Goal: Find specific page/section: Find specific page/section

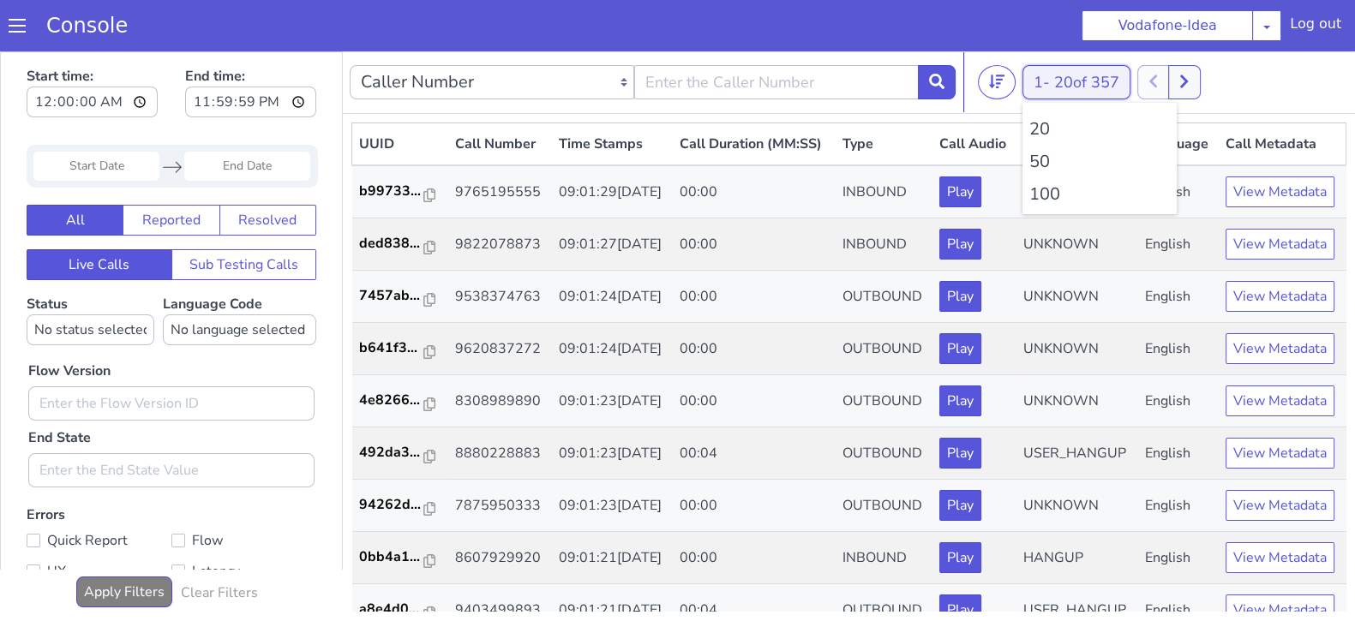
click at [1030, 75] on button "1 - 20 of 357" at bounding box center [1076, 82] width 108 height 34
click at [1038, 191] on li "100" at bounding box center [1099, 195] width 141 height 26
click at [1058, 202] on li "100" at bounding box center [1099, 195] width 141 height 26
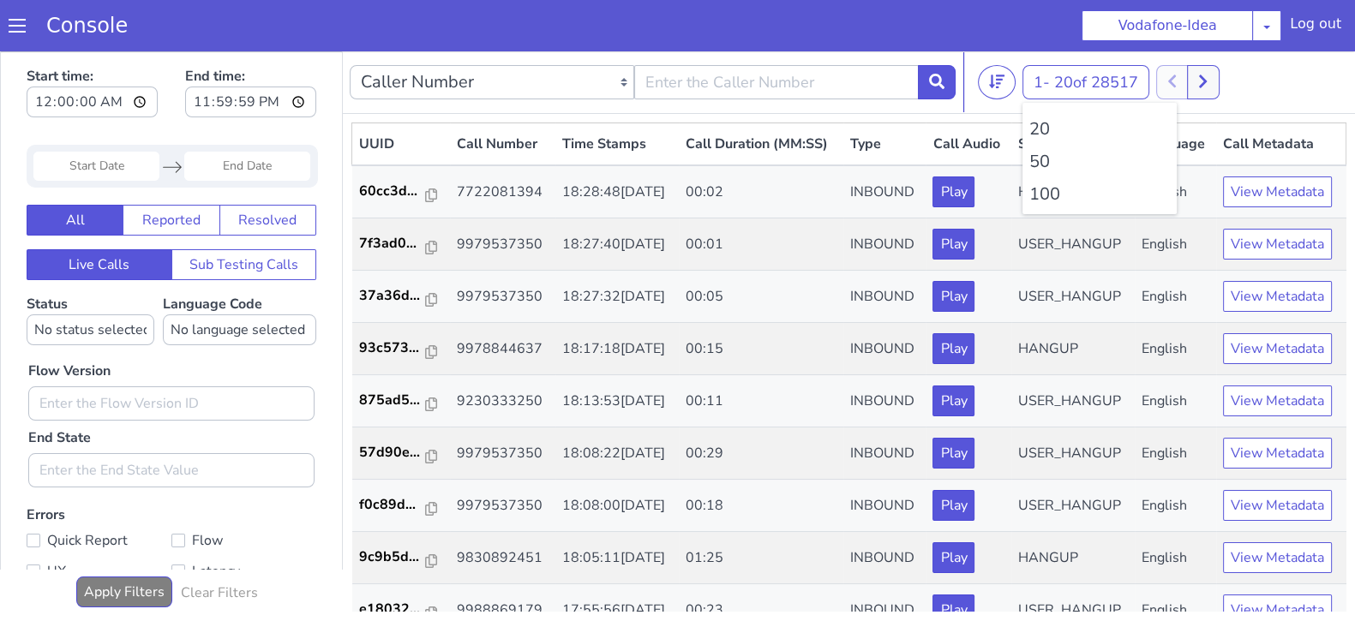
click at [1041, 206] on li "100" at bounding box center [1099, 195] width 141 height 26
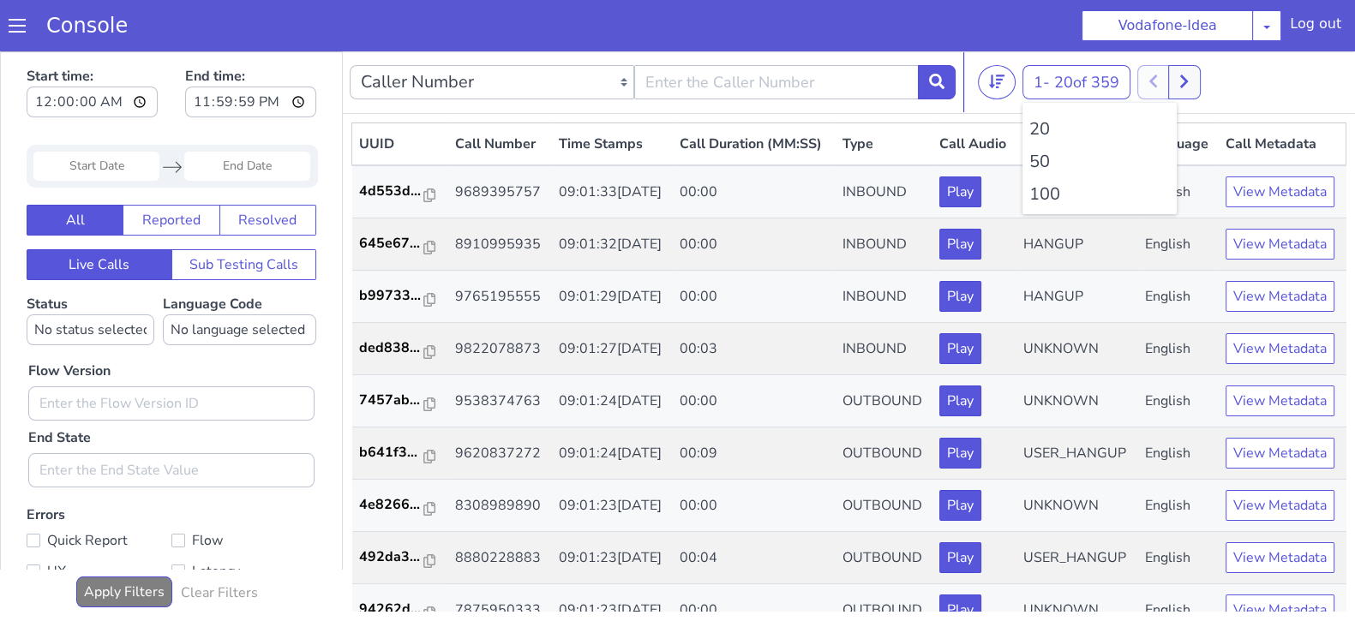
click at [1047, 200] on li "100" at bounding box center [1099, 195] width 141 height 26
click at [1049, 194] on li "100" at bounding box center [1099, 195] width 141 height 26
click at [1200, 72] on button at bounding box center [1184, 82] width 32 height 34
drag, startPoint x: 1168, startPoint y: 81, endPoint x: 1100, endPoint y: 56, distance: 72.4
click at [1167, 81] on div at bounding box center [1168, 82] width 63 height 34
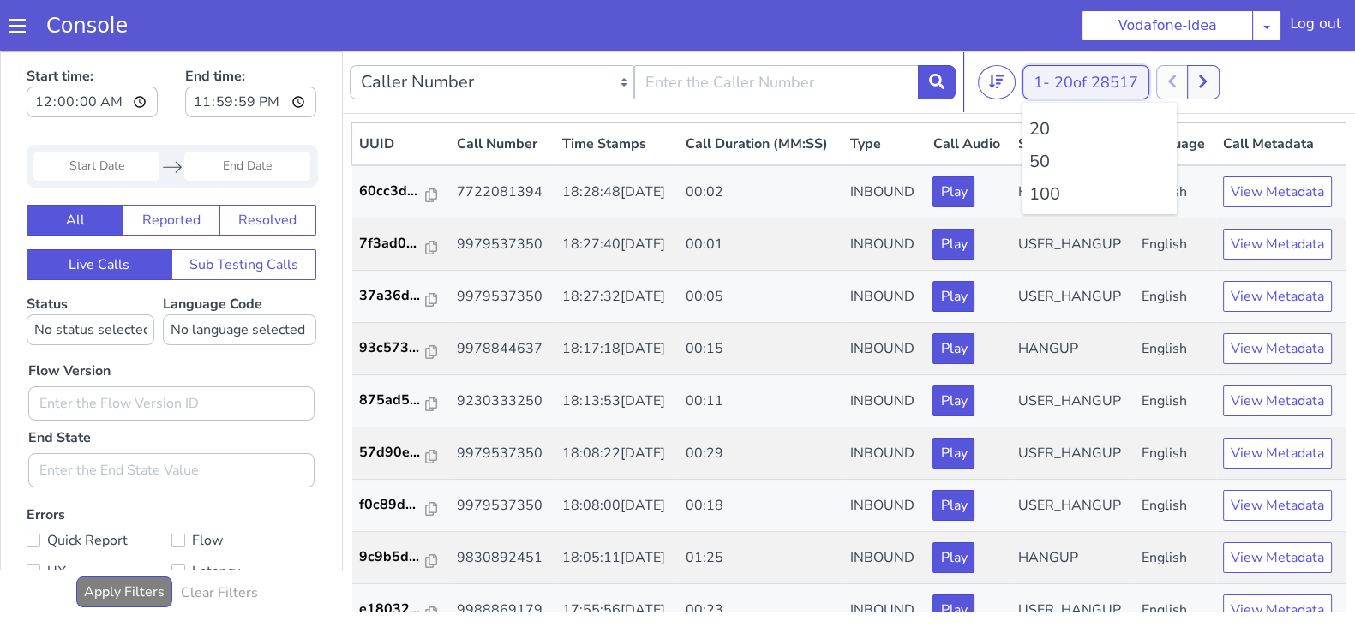
click at [1038, 87] on button "1 - 20 of 28517" at bounding box center [1085, 82] width 127 height 34
click at [1037, 207] on ul "20 50 100" at bounding box center [1099, 158] width 154 height 111
click at [1039, 194] on li "100" at bounding box center [1099, 195] width 141 height 26
click at [1226, 77] on button at bounding box center [1212, 82] width 32 height 34
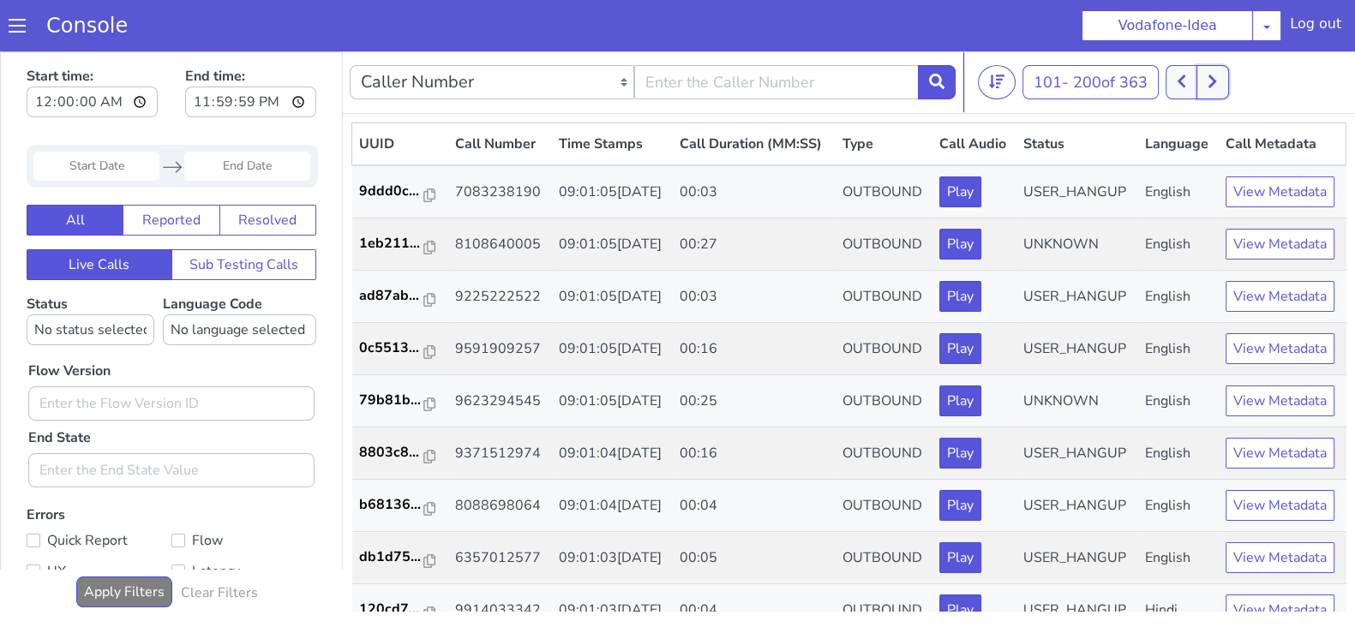
click at [1202, 82] on button at bounding box center [1212, 82] width 32 height 34
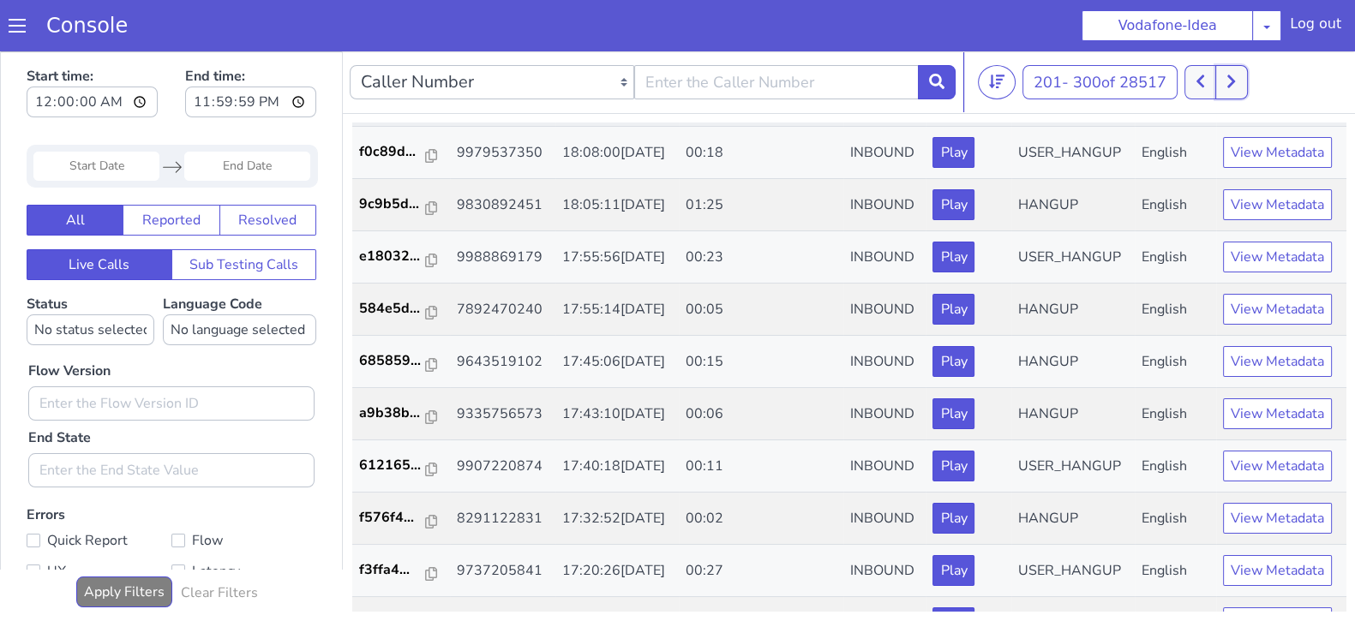
scroll to position [333, 0]
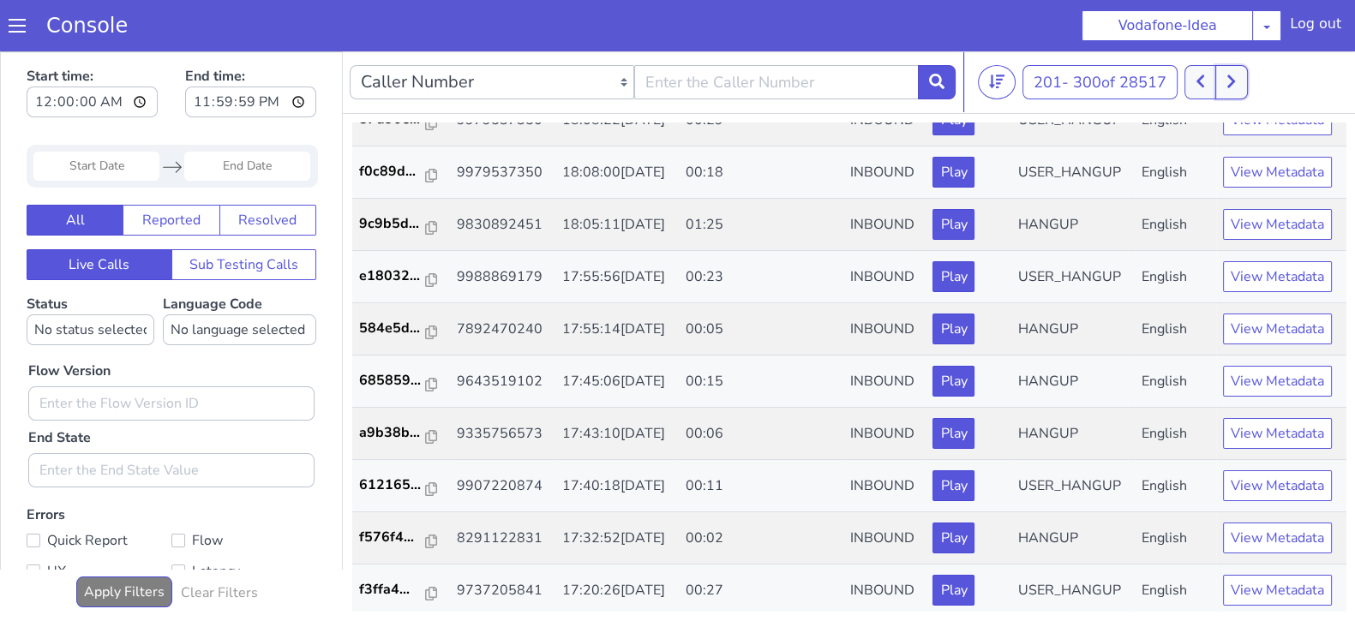
click at [1229, 82] on button at bounding box center [1231, 82] width 32 height 34
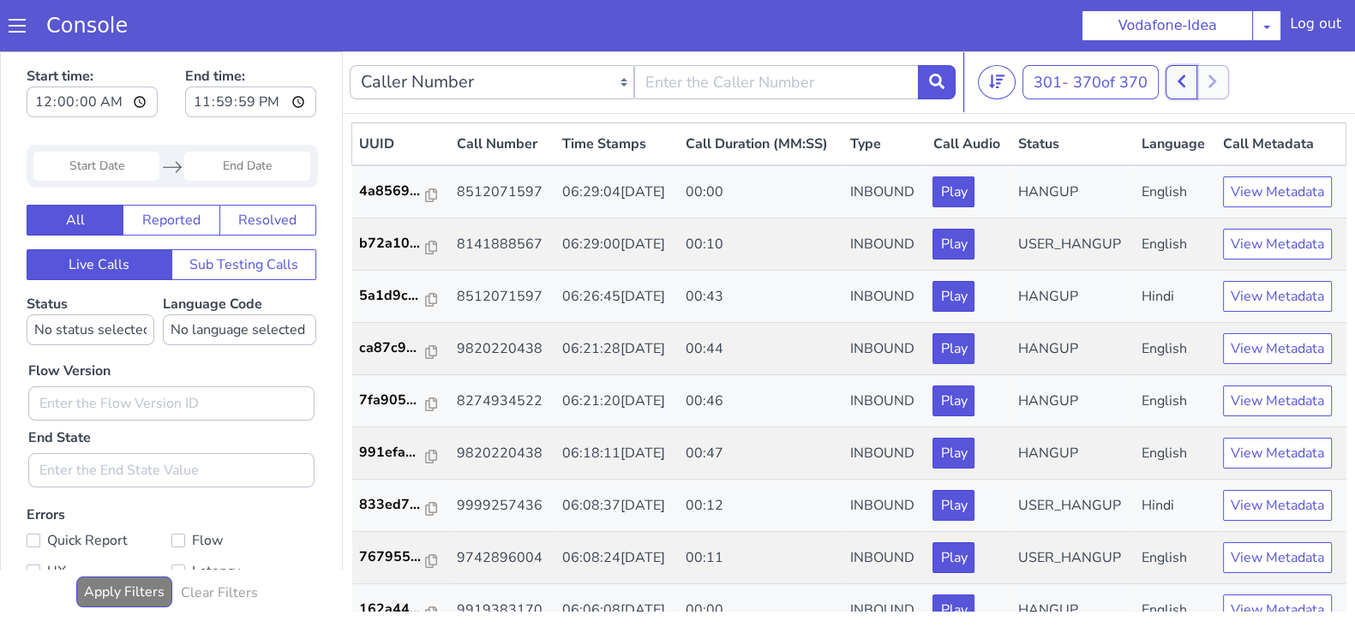
click at [1197, 84] on button at bounding box center [1181, 82] width 32 height 34
click at [1184, 88] on button at bounding box center [1181, 82] width 32 height 34
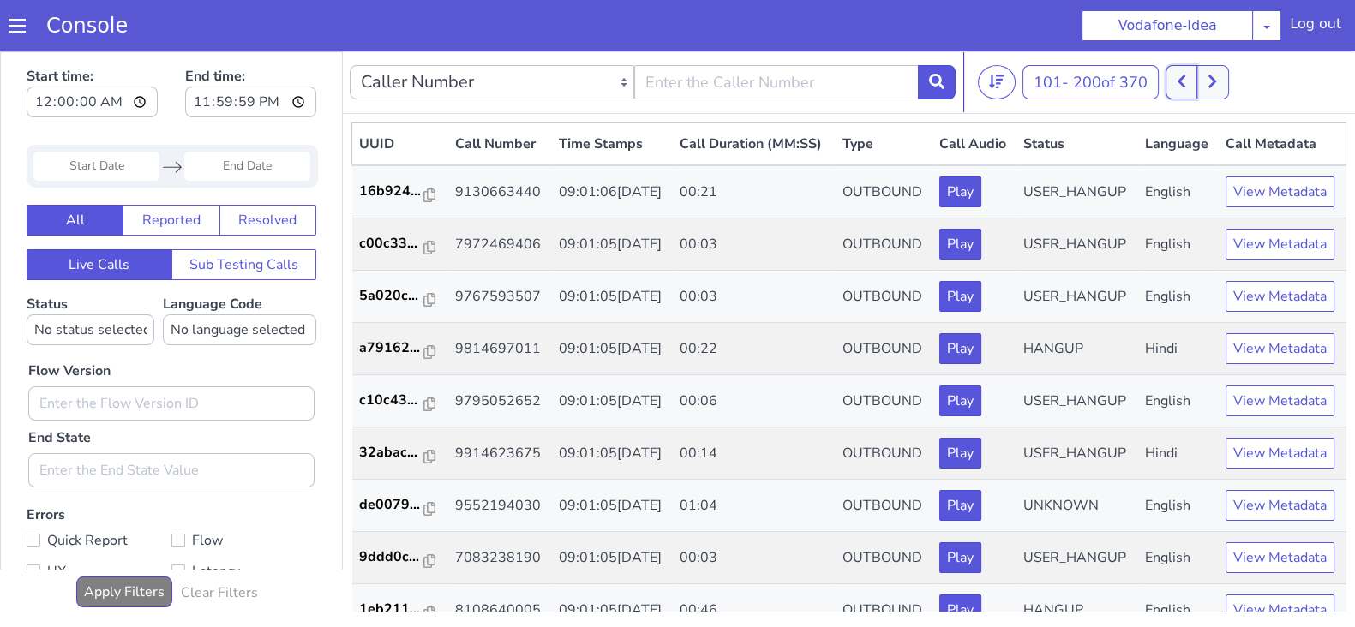
click at [1184, 88] on button at bounding box center [1181, 82] width 32 height 34
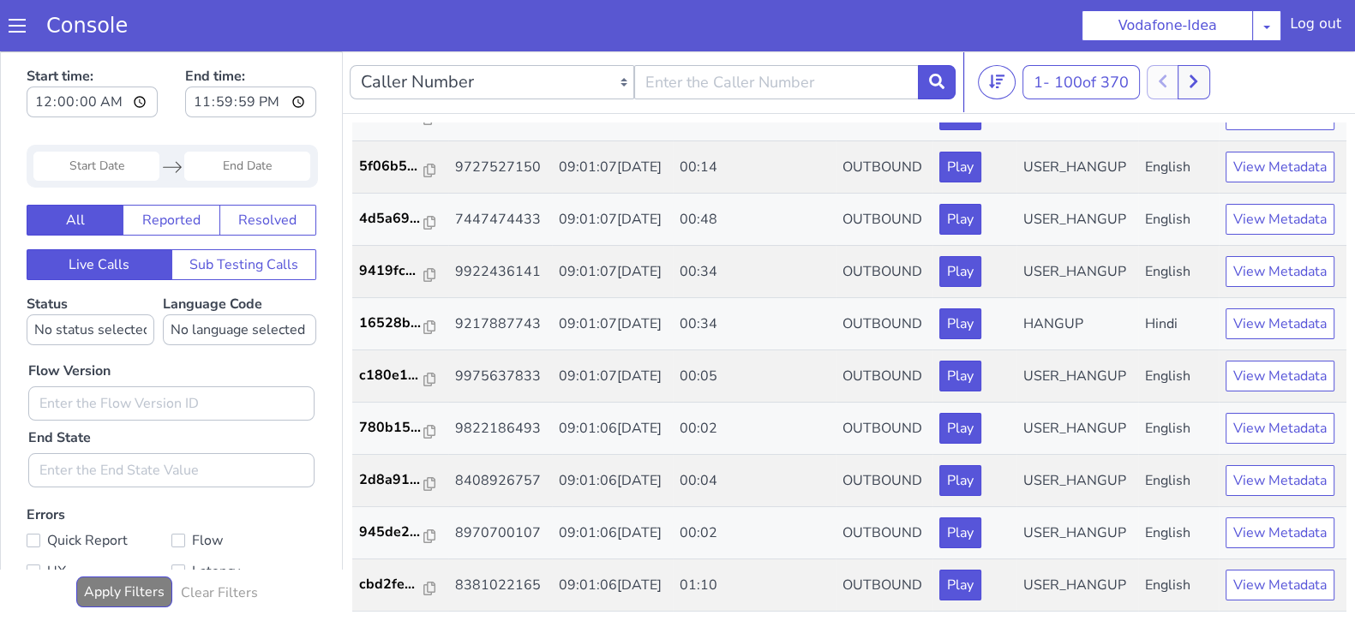
scroll to position [4, 0]
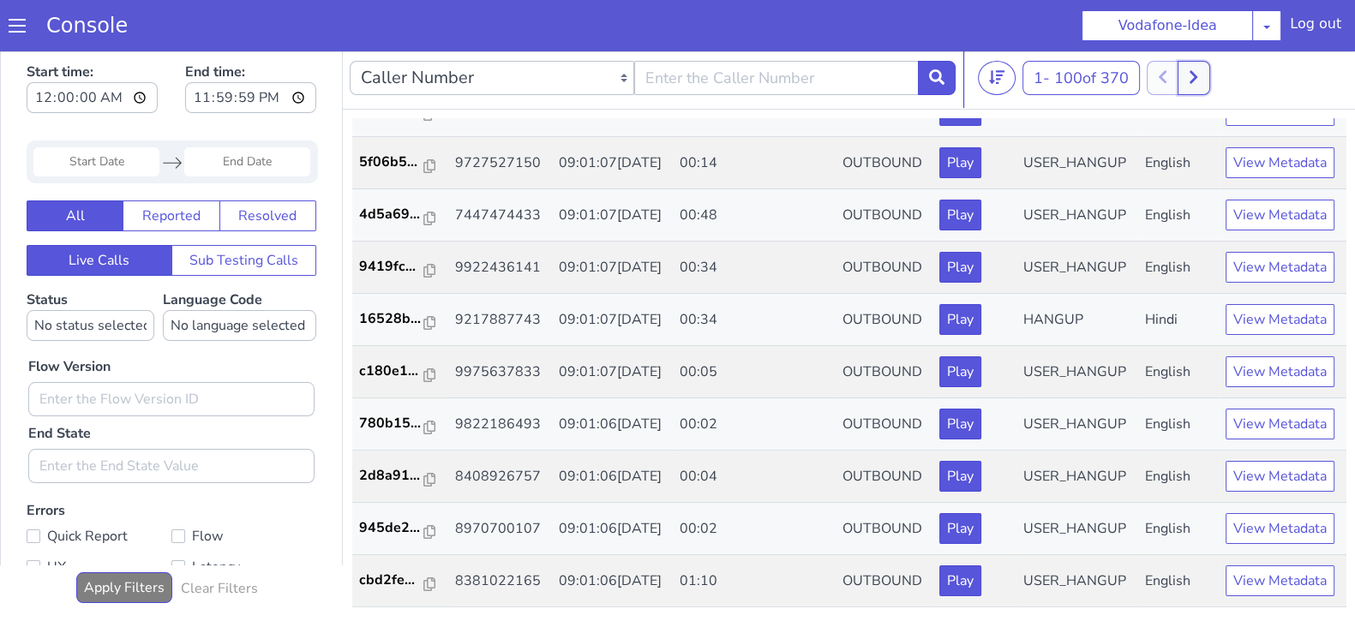
click at [1198, 75] on icon at bounding box center [1192, 76] width 9 height 15
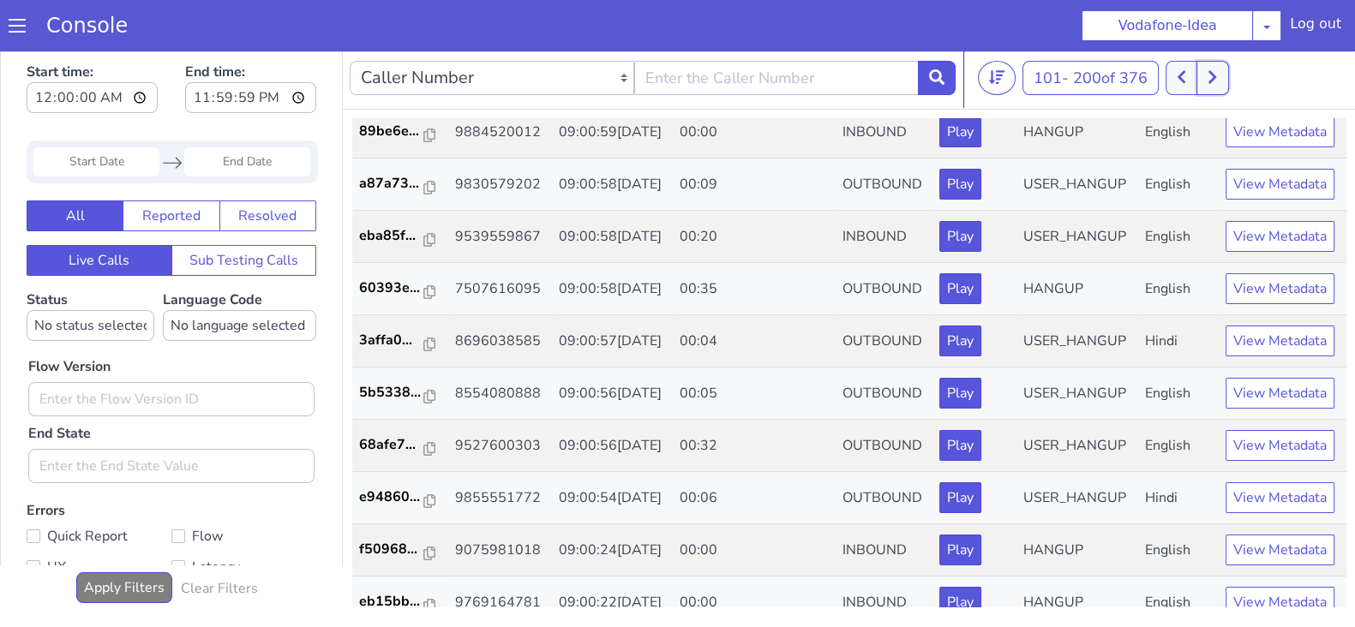
scroll to position [2178, 0]
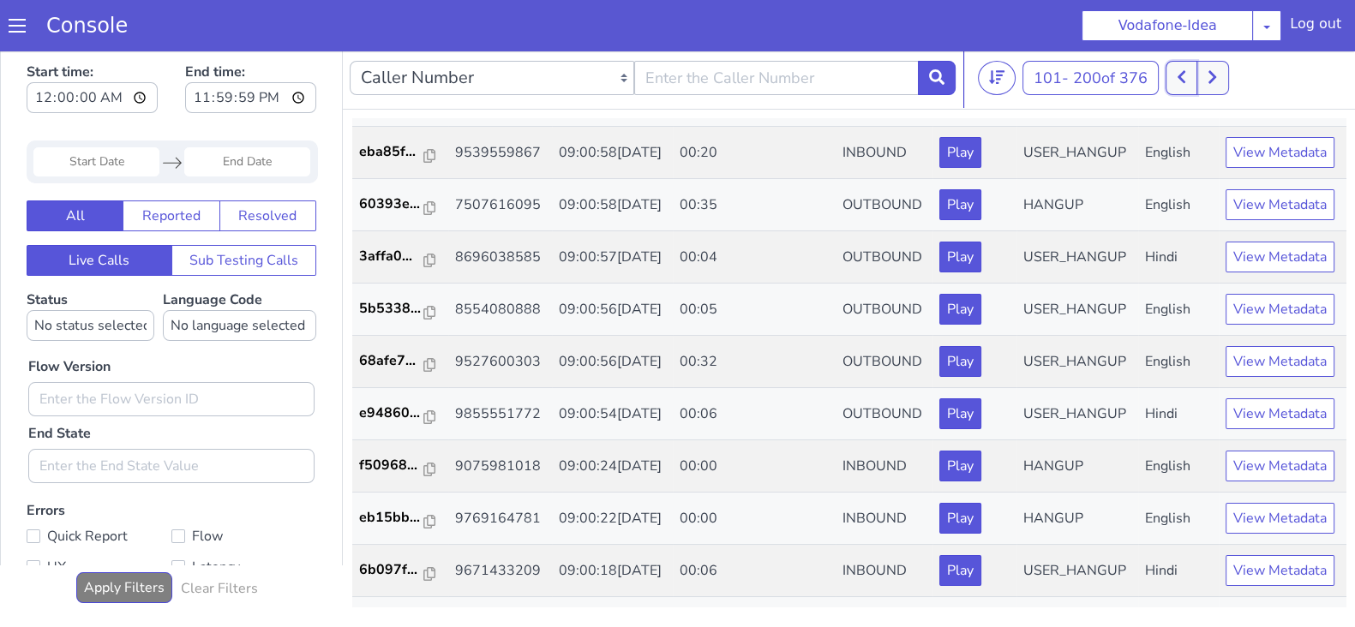
click at [1174, 80] on button at bounding box center [1181, 78] width 32 height 34
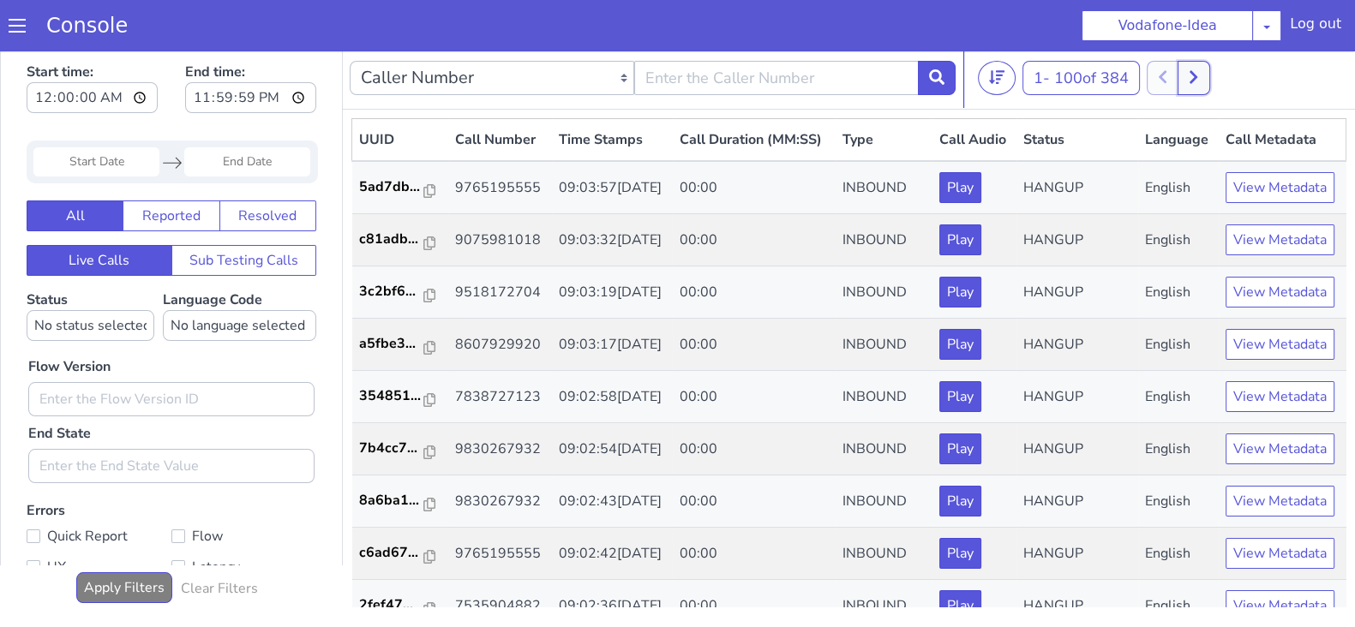
click at [1205, 82] on button at bounding box center [1193, 78] width 32 height 34
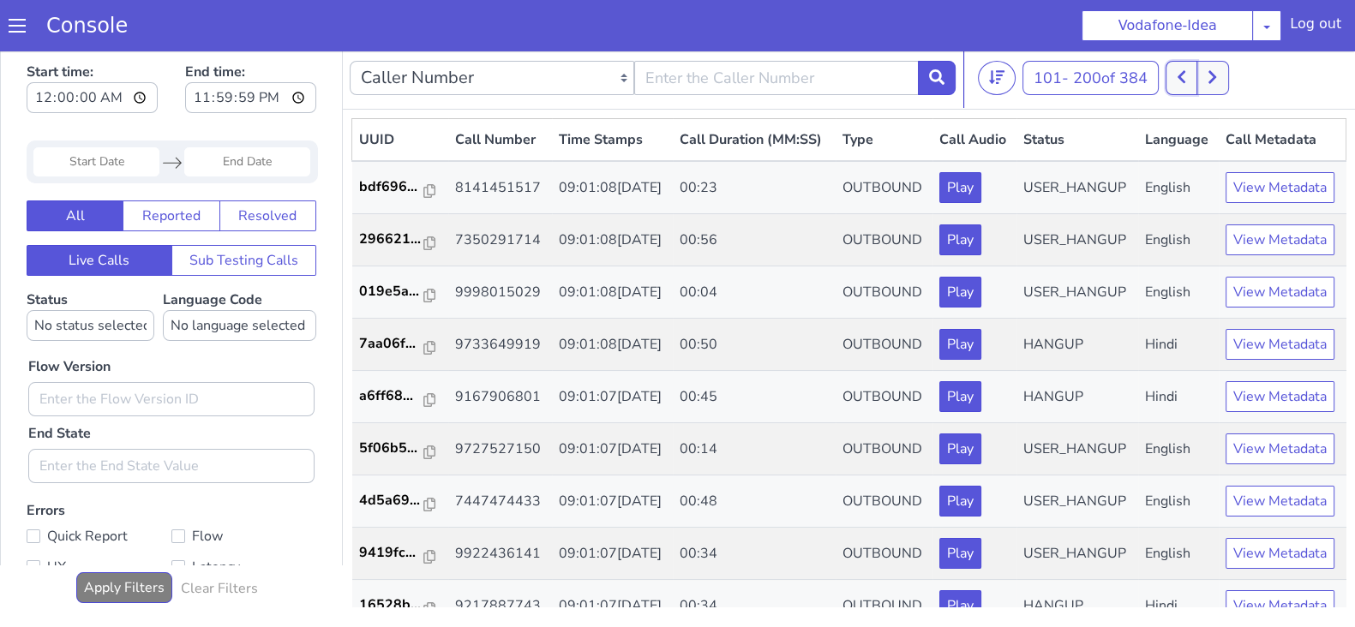
click at [1185, 80] on icon at bounding box center [1181, 77] width 8 height 13
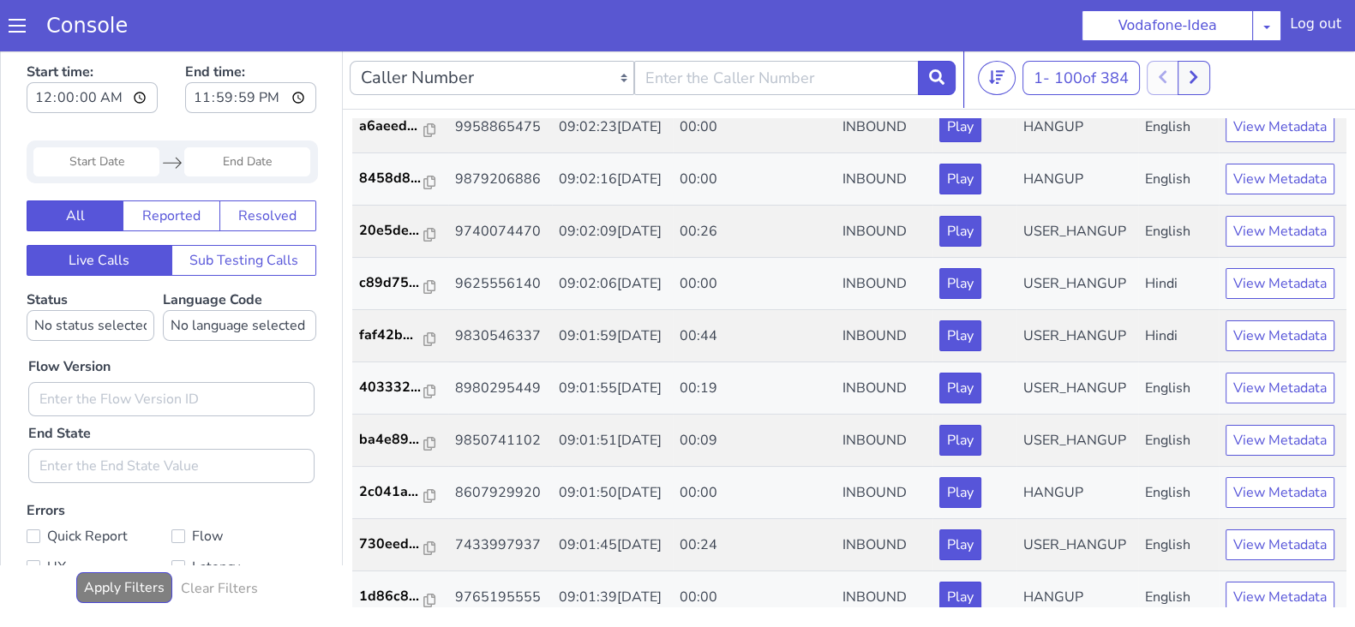
scroll to position [766, 0]
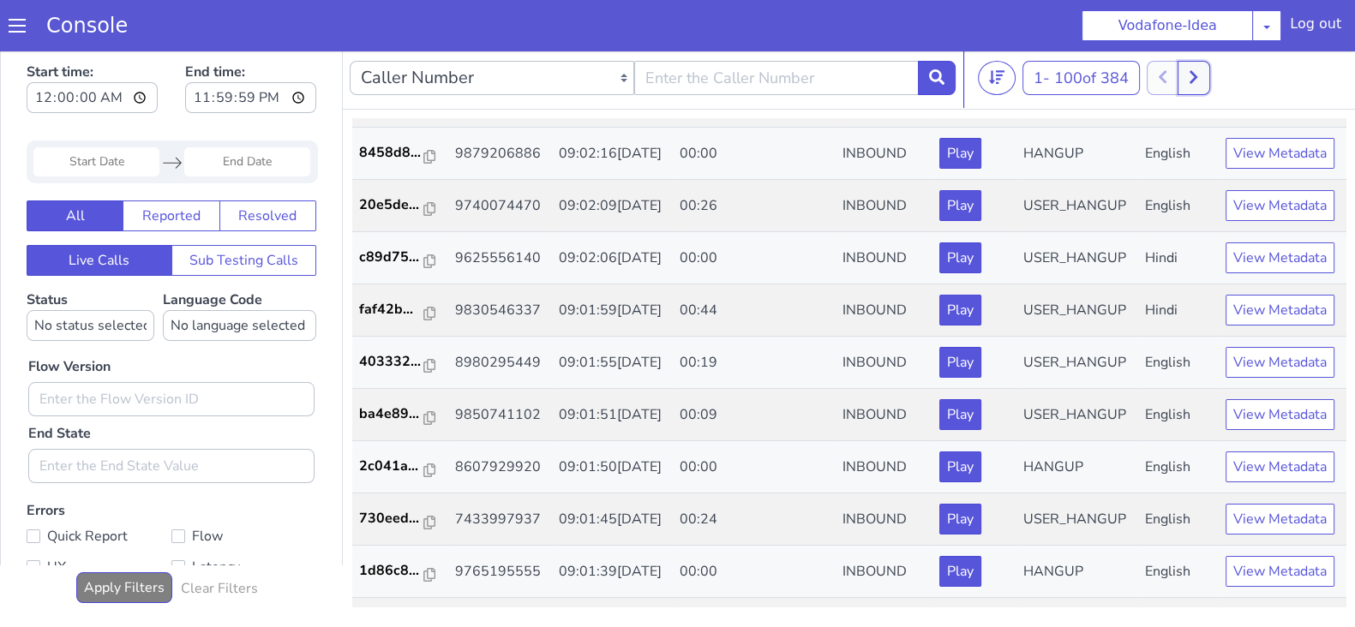
click at [1190, 70] on button at bounding box center [1193, 78] width 32 height 34
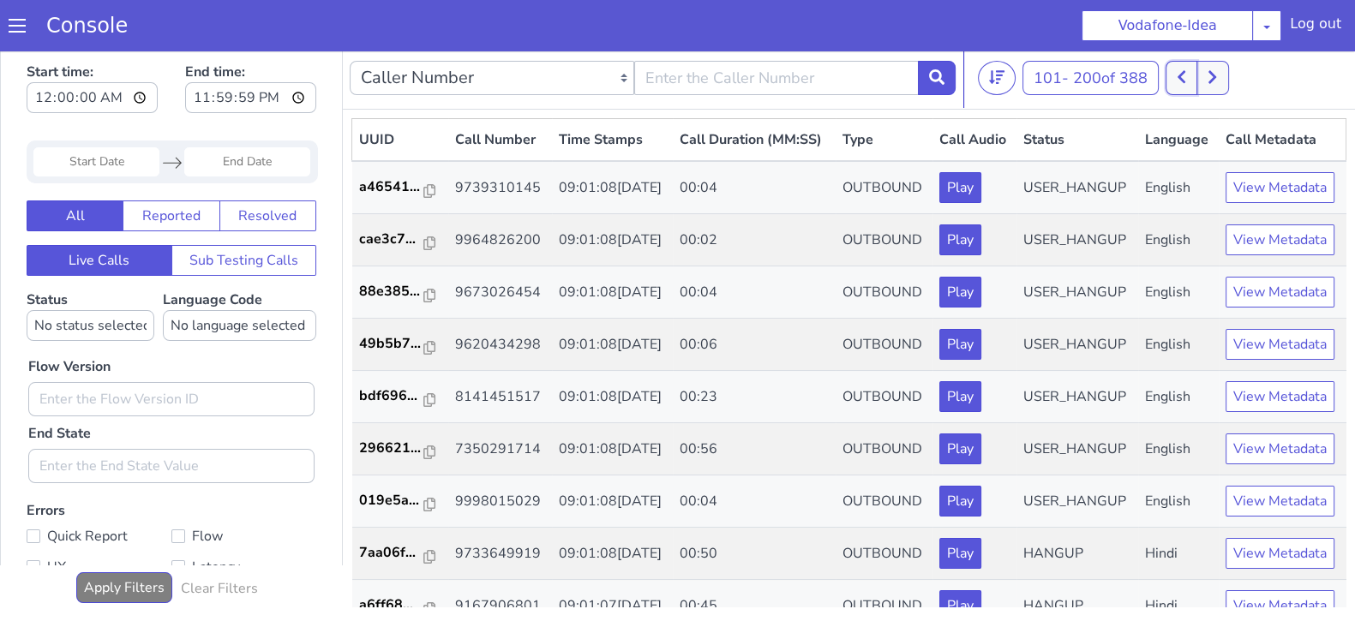
click at [1182, 82] on icon at bounding box center [1180, 76] width 9 height 15
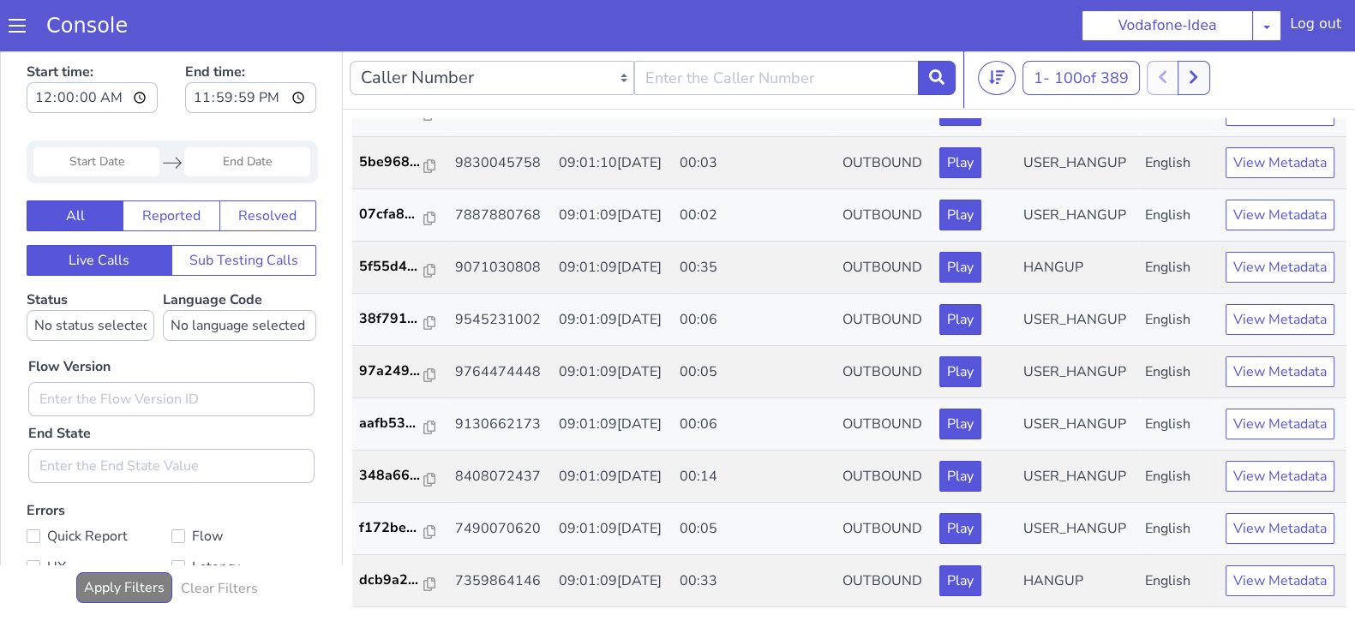
scroll to position [5812, 0]
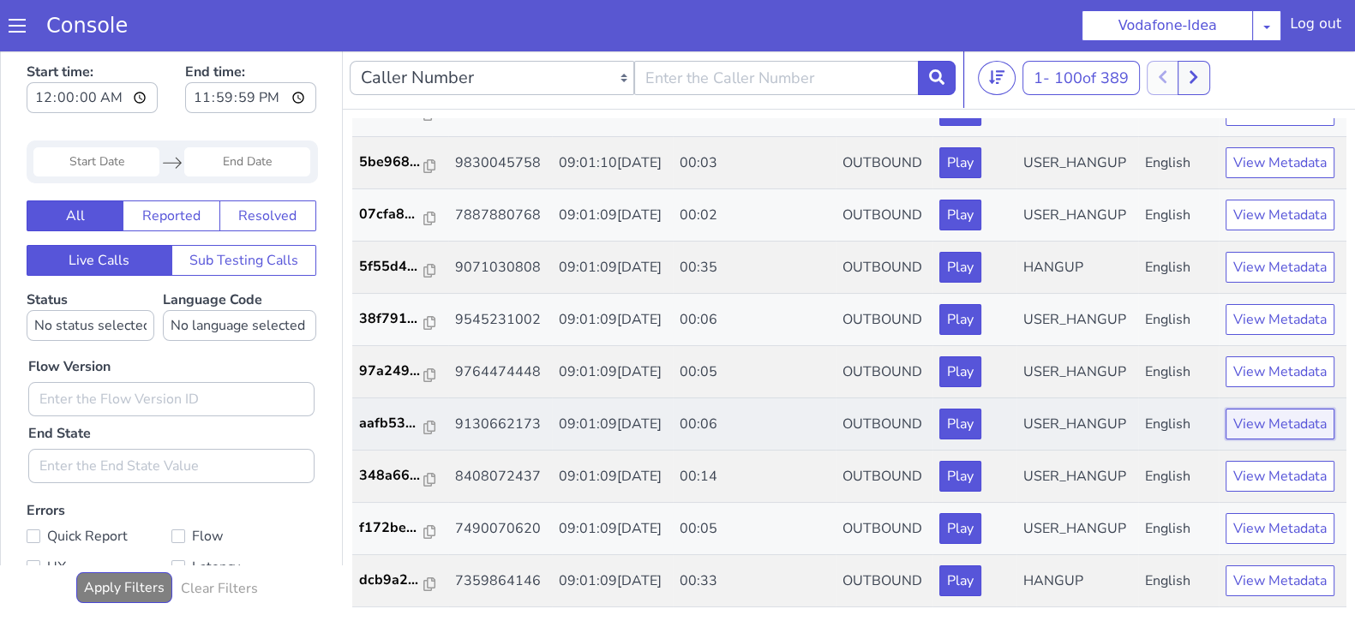
click at [1256, 409] on button "View Metadata" at bounding box center [1279, 424] width 109 height 31
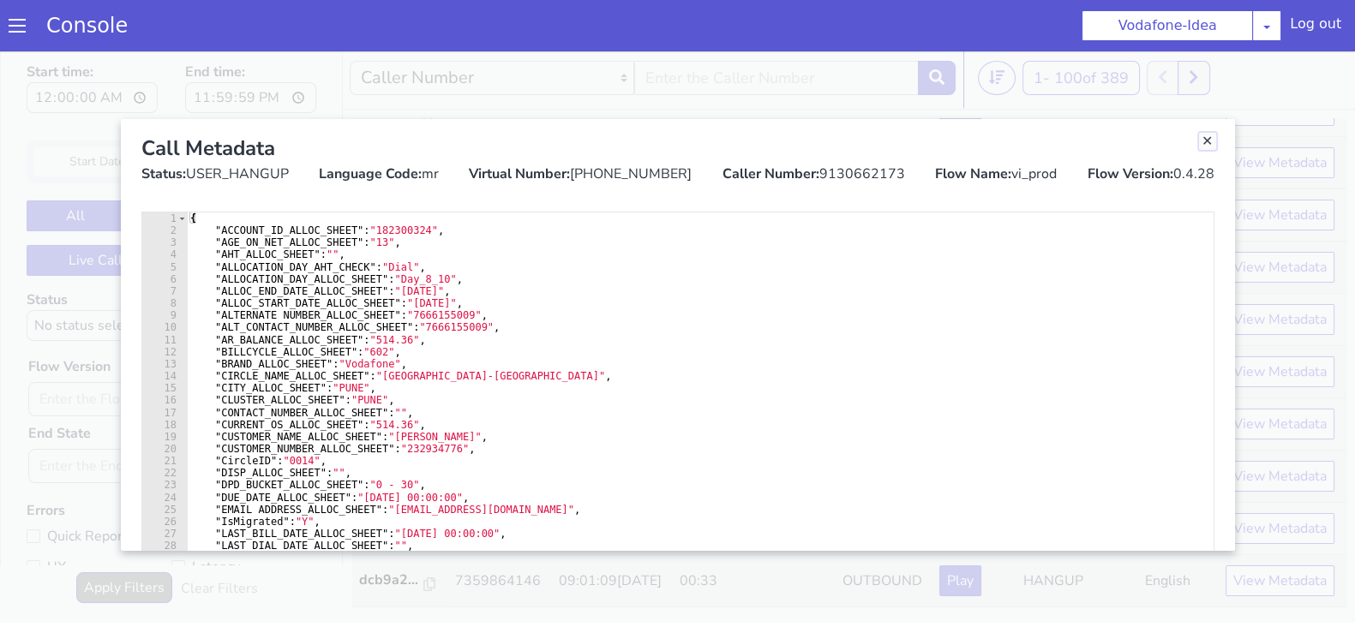
click at [1206, 143] on link "Close" at bounding box center [1207, 141] width 17 height 17
